Goal: Check status: Check status

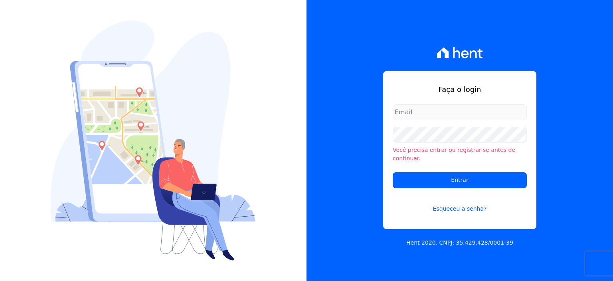
type input "[PERSON_NAME][EMAIL_ADDRESS][PERSON_NAME][DOMAIN_NAME]"
click at [409, 116] on input "rodrigo.villalva@grupozarin.com.br" at bounding box center [460, 112] width 134 height 16
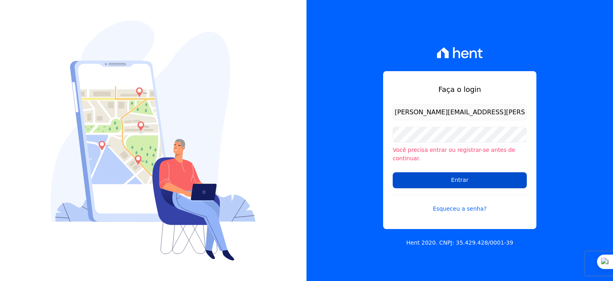
click at [454, 175] on input "Entrar" at bounding box center [460, 180] width 134 height 16
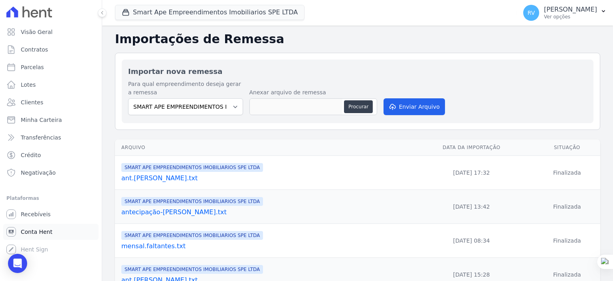
click at [40, 230] on span "Conta Hent" at bounding box center [37, 232] width 32 height 8
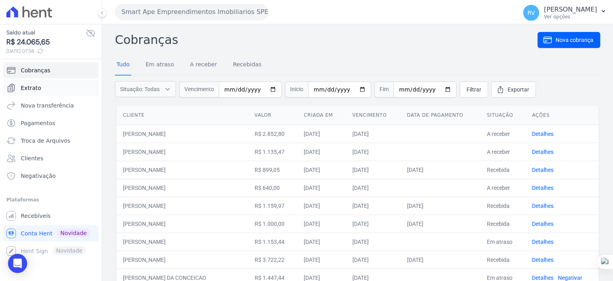
click at [42, 89] on link "Extrato" at bounding box center [50, 88] width 95 height 16
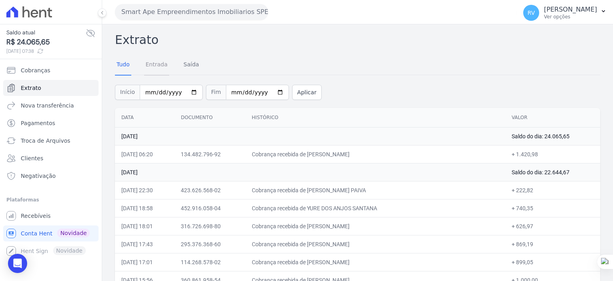
click at [155, 66] on link "Entrada" at bounding box center [156, 65] width 25 height 21
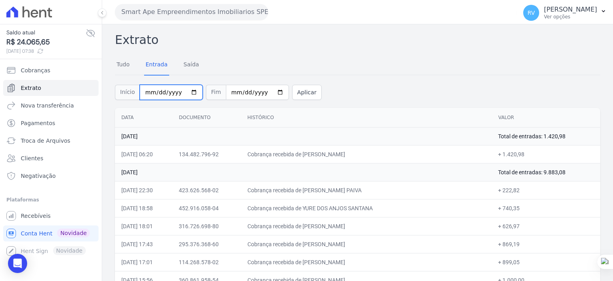
click at [189, 92] on input "[DATE]" at bounding box center [171, 92] width 63 height 15
type input "[DATE]"
click at [268, 90] on input "[DATE]" at bounding box center [257, 92] width 63 height 15
type input "[DATE]"
click at [299, 93] on button "Aplicar" at bounding box center [307, 92] width 30 height 15
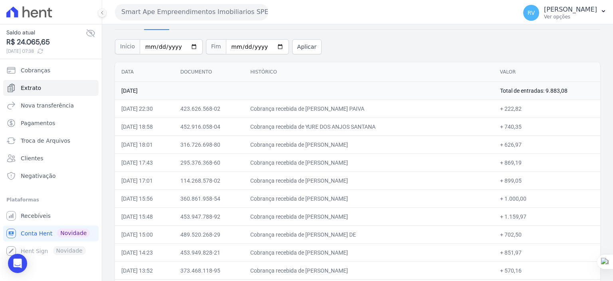
scroll to position [40, 0]
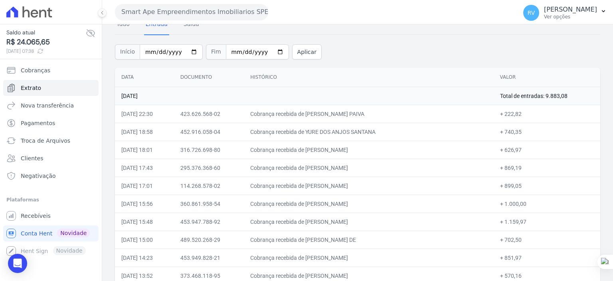
drag, startPoint x: 326, startPoint y: 113, endPoint x: 372, endPoint y: 113, distance: 46.3
click at [372, 113] on td "Cobrança recebida de [PERSON_NAME] PAIVA" at bounding box center [369, 114] width 250 height 18
copy td "[PERSON_NAME] PA"
drag, startPoint x: 498, startPoint y: 113, endPoint x: 513, endPoint y: 113, distance: 15.2
click at [513, 113] on td "+ 222,82" at bounding box center [547, 114] width 107 height 18
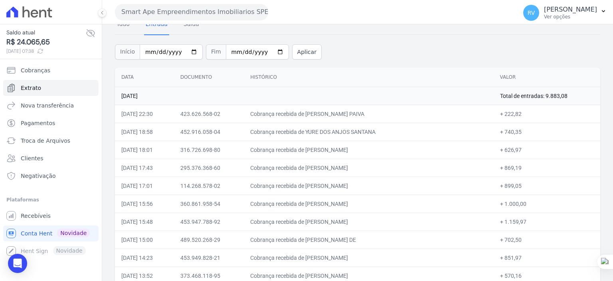
copy td "222,82"
drag, startPoint x: 327, startPoint y: 130, endPoint x: 391, endPoint y: 136, distance: 64.1
click at [391, 136] on td "Cobrança recebida de YURE DOS ANJOS SANTANA" at bounding box center [369, 132] width 250 height 18
copy td "YURE DOS ANJOS SANTA"
drag, startPoint x: 498, startPoint y: 129, endPoint x: 515, endPoint y: 131, distance: 18.0
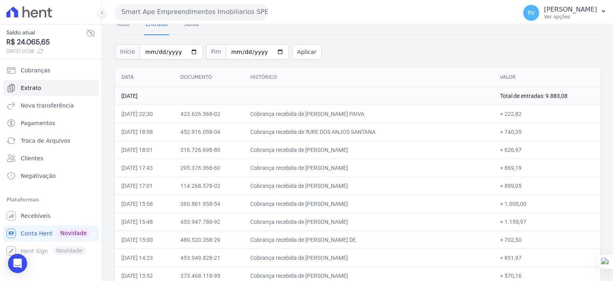
click at [515, 131] on td "+ 740,35" at bounding box center [547, 132] width 107 height 18
copy td "740,35"
drag, startPoint x: 327, startPoint y: 148, endPoint x: 402, endPoint y: 151, distance: 74.7
click at [402, 151] on td "Cobrança recebida de [PERSON_NAME]" at bounding box center [369, 150] width 250 height 18
copy td "[PERSON_NAME]"
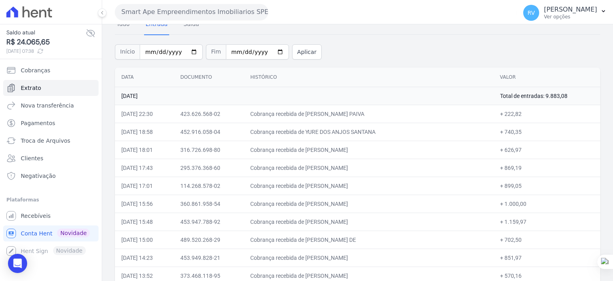
click at [337, 141] on td "Cobrança recebida de [PERSON_NAME]" at bounding box center [369, 150] width 250 height 18
drag, startPoint x: 327, startPoint y: 147, endPoint x: 399, endPoint y: 149, distance: 71.1
click at [399, 149] on td "Cobrança recebida de [PERSON_NAME]" at bounding box center [369, 150] width 250 height 18
copy td "[PERSON_NAME]"
drag, startPoint x: 326, startPoint y: 168, endPoint x: 357, endPoint y: 167, distance: 30.8
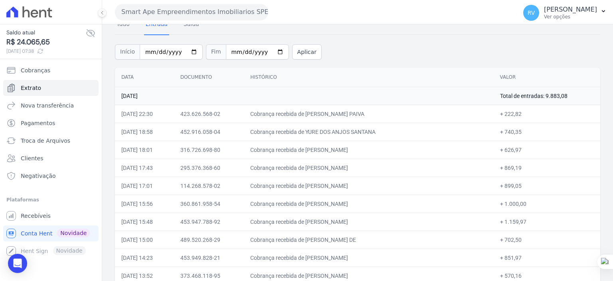
click at [357, 167] on td "Cobrança recebida de [PERSON_NAME]" at bounding box center [369, 168] width 250 height 18
copy td "[PERSON_NAME]"
drag, startPoint x: 498, startPoint y: 167, endPoint x: 513, endPoint y: 168, distance: 14.8
click at [513, 168] on td "+ 869,19" at bounding box center [547, 168] width 107 height 18
copy td "869,19"
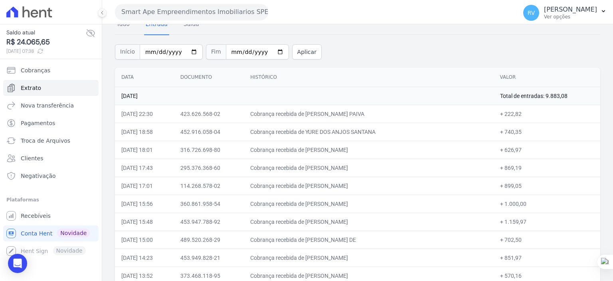
drag, startPoint x: 326, startPoint y: 184, endPoint x: 386, endPoint y: 190, distance: 60.6
click at [386, 190] on td "Cobrança recebida de [PERSON_NAME]" at bounding box center [369, 185] width 250 height 18
click at [345, 178] on td "Cobrança recebida de [PERSON_NAME]" at bounding box center [369, 185] width 250 height 18
drag, startPoint x: 327, startPoint y: 185, endPoint x: 390, endPoint y: 185, distance: 62.3
click at [390, 185] on td "Cobrança recebida de [PERSON_NAME]" at bounding box center [369, 185] width 250 height 18
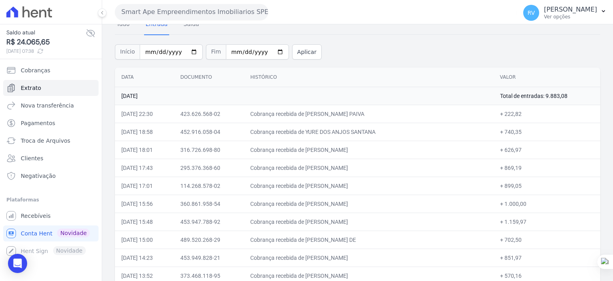
copy td "[PERSON_NAME]"
drag, startPoint x: 326, startPoint y: 202, endPoint x: 406, endPoint y: 201, distance: 80.7
click at [406, 201] on td "Cobrança recebida de [PERSON_NAME]" at bounding box center [369, 203] width 250 height 18
click at [342, 206] on td "Cobrança recebida de [PERSON_NAME]" at bounding box center [369, 203] width 250 height 18
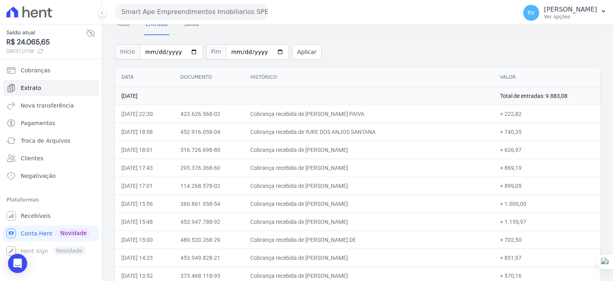
drag, startPoint x: 326, startPoint y: 203, endPoint x: 524, endPoint y: 204, distance: 197.7
click at [524, 204] on tr "[DATE] 15:56 360.861.958-54 Cobrança recebida de [PERSON_NAME] + 1.000,00" at bounding box center [358, 203] width 486 height 18
drag, startPoint x: 326, startPoint y: 221, endPoint x: 406, endPoint y: 225, distance: 79.9
click at [406, 225] on td "Cobrança recebida de [PERSON_NAME]" at bounding box center [369, 221] width 250 height 18
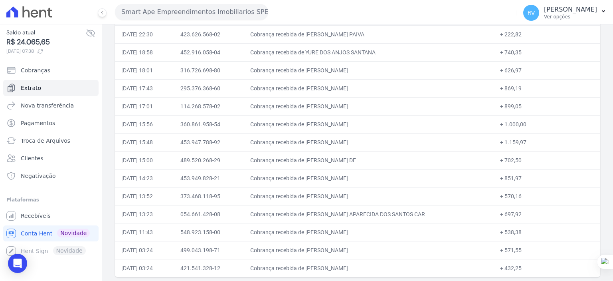
scroll to position [120, 0]
drag, startPoint x: 326, startPoint y: 158, endPoint x: 410, endPoint y: 161, distance: 84.3
click at [410, 161] on td "Cobrança recebida de [PERSON_NAME] DE" at bounding box center [369, 160] width 250 height 18
drag, startPoint x: 498, startPoint y: 158, endPoint x: 514, endPoint y: 158, distance: 16.4
click at [514, 158] on td "+ 702,50" at bounding box center [547, 160] width 107 height 18
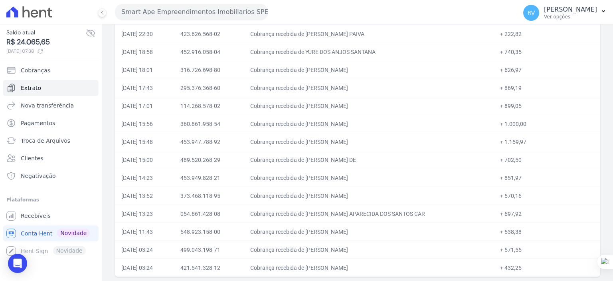
drag, startPoint x: 327, startPoint y: 177, endPoint x: 424, endPoint y: 168, distance: 97.1
click at [404, 175] on td "Cobrança recebida de [PERSON_NAME]" at bounding box center [369, 178] width 250 height 18
drag, startPoint x: 498, startPoint y: 176, endPoint x: 513, endPoint y: 176, distance: 15.2
click at [513, 176] on td "+ 851,97" at bounding box center [547, 178] width 107 height 18
drag, startPoint x: 326, startPoint y: 193, endPoint x: 399, endPoint y: 193, distance: 73.5
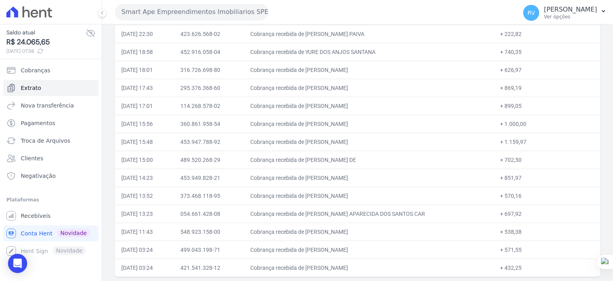
click at [399, 193] on td "Cobrança recebida de [PERSON_NAME]" at bounding box center [369, 195] width 250 height 18
drag, startPoint x: 498, startPoint y: 193, endPoint x: 513, endPoint y: 193, distance: 14.4
click at [513, 193] on td "+ 570,16" at bounding box center [547, 195] width 107 height 18
drag, startPoint x: 327, startPoint y: 211, endPoint x: 420, endPoint y: 214, distance: 93.5
click at [420, 214] on td "Cobrança recebida de [PERSON_NAME] APARECIDA DOS SANTOS CAR" at bounding box center [369, 213] width 250 height 18
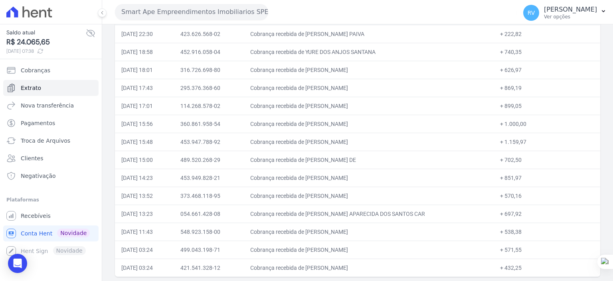
drag, startPoint x: 327, startPoint y: 229, endPoint x: 397, endPoint y: 227, distance: 69.1
click at [397, 227] on td "Cobrança recebida de [PERSON_NAME]" at bounding box center [369, 231] width 250 height 18
drag, startPoint x: 498, startPoint y: 230, endPoint x: 513, endPoint y: 231, distance: 14.8
click at [513, 231] on td "+ 538,38" at bounding box center [547, 231] width 107 height 18
drag, startPoint x: 327, startPoint y: 246, endPoint x: 401, endPoint y: 250, distance: 73.6
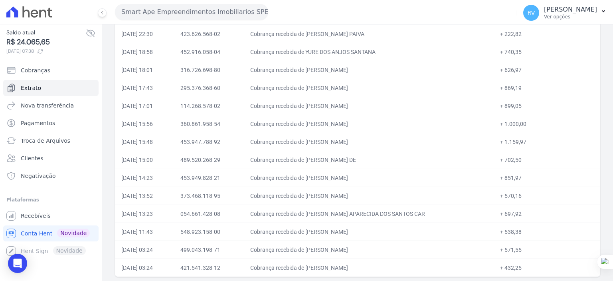
click at [401, 250] on td "Cobrança recebida de [PERSON_NAME]" at bounding box center [369, 249] width 250 height 18
drag, startPoint x: 498, startPoint y: 247, endPoint x: 513, endPoint y: 250, distance: 15.4
click at [513, 250] on td "+ 571,55" at bounding box center [547, 249] width 107 height 18
drag, startPoint x: 328, startPoint y: 268, endPoint x: 357, endPoint y: 268, distance: 28.8
click at [357, 268] on td "Cobrança recebida de [PERSON_NAME]" at bounding box center [369, 267] width 250 height 18
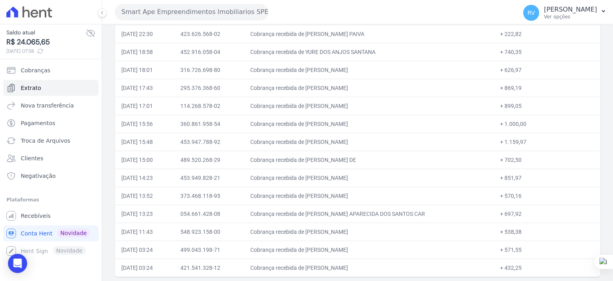
click at [331, 265] on td "Cobrança recebida de [PERSON_NAME]" at bounding box center [369, 267] width 250 height 18
drag, startPoint x: 327, startPoint y: 266, endPoint x: 390, endPoint y: 266, distance: 62.7
click at [390, 266] on td "Cobrança recebida de [PERSON_NAME]" at bounding box center [369, 267] width 250 height 18
drag, startPoint x: 498, startPoint y: 265, endPoint x: 514, endPoint y: 267, distance: 15.8
click at [514, 267] on td "+ 432,25" at bounding box center [547, 267] width 107 height 18
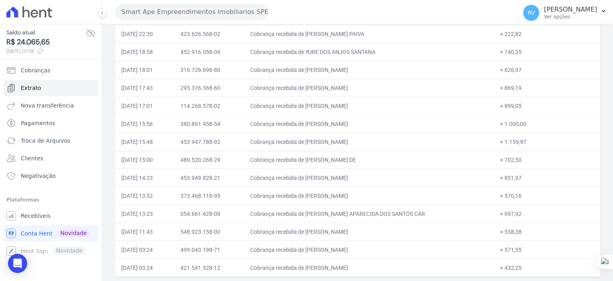
click at [469, 232] on td "Cobrança recebida de [PERSON_NAME]" at bounding box center [369, 231] width 250 height 18
drag, startPoint x: 327, startPoint y: 249, endPoint x: 397, endPoint y: 250, distance: 69.1
click at [397, 250] on td "Cobrança recebida de [PERSON_NAME]" at bounding box center [369, 249] width 250 height 18
drag, startPoint x: 325, startPoint y: 230, endPoint x: 394, endPoint y: 231, distance: 68.7
click at [394, 233] on td "Cobrança recebida de [PERSON_NAME]" at bounding box center [369, 231] width 250 height 18
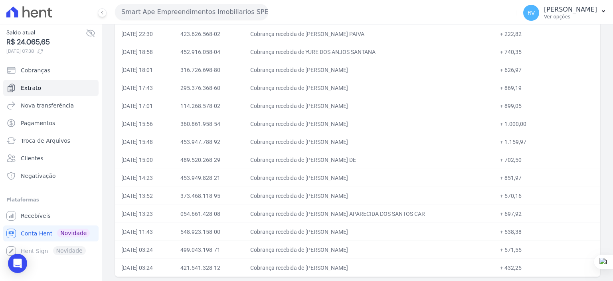
click at [374, 231] on td "Cobrança recebida de [PERSON_NAME]" at bounding box center [369, 231] width 250 height 18
drag, startPoint x: 327, startPoint y: 228, endPoint x: 402, endPoint y: 230, distance: 75.1
click at [402, 230] on td "Cobrança recebida de [PERSON_NAME]" at bounding box center [369, 231] width 250 height 18
drag, startPoint x: 327, startPoint y: 212, endPoint x: 422, endPoint y: 214, distance: 95.5
click at [422, 214] on td "Cobrança recebida de [PERSON_NAME] APARECIDA DOS SANTOS CAR" at bounding box center [369, 213] width 250 height 18
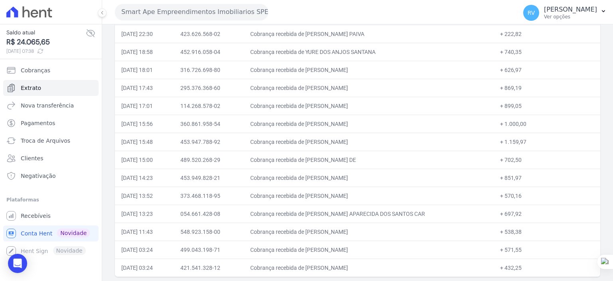
drag, startPoint x: 498, startPoint y: 212, endPoint x: 514, endPoint y: 214, distance: 16.0
click at [514, 214] on td "+ 697,92" at bounding box center [547, 213] width 107 height 18
drag, startPoint x: 328, startPoint y: 193, endPoint x: 391, endPoint y: 195, distance: 62.3
click at [391, 195] on td "Cobrança recebida de [PERSON_NAME]" at bounding box center [369, 195] width 250 height 18
drag, startPoint x: 327, startPoint y: 176, endPoint x: 402, endPoint y: 177, distance: 74.3
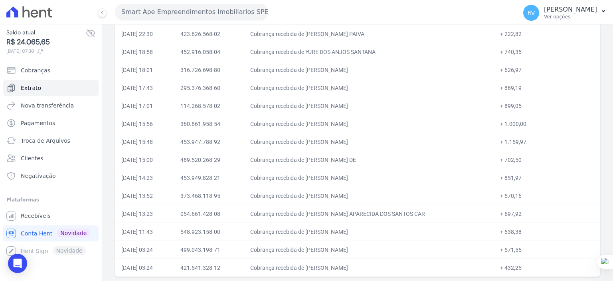
click at [402, 177] on td "Cobrança recebida de [PERSON_NAME]" at bounding box center [369, 178] width 250 height 18
drag, startPoint x: 327, startPoint y: 159, endPoint x: 416, endPoint y: 153, distance: 89.2
click at [403, 161] on td "Cobrança recebida de [PERSON_NAME] DE" at bounding box center [369, 160] width 250 height 18
drag, startPoint x: 327, startPoint y: 140, endPoint x: 394, endPoint y: 143, distance: 66.3
click at [394, 143] on td "Cobrança recebida de [PERSON_NAME]" at bounding box center [369, 142] width 250 height 18
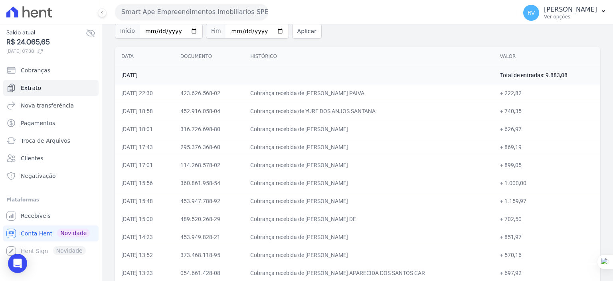
scroll to position [0, 0]
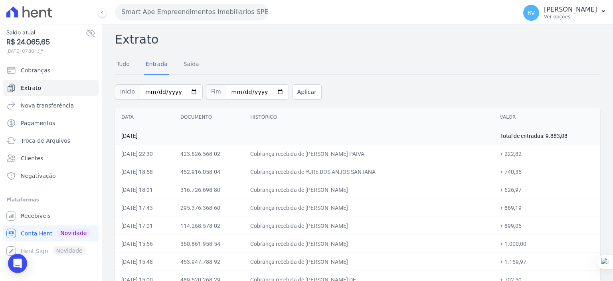
drag, startPoint x: 326, startPoint y: 243, endPoint x: 401, endPoint y: 244, distance: 75.1
click at [401, 244] on td "Cobrança recebida de [PERSON_NAME]" at bounding box center [369, 243] width 250 height 18
